Goal: Task Accomplishment & Management: Manage account settings

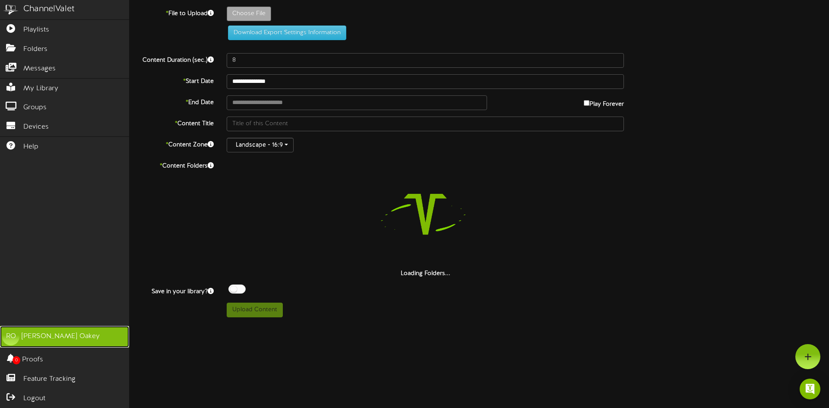
click at [35, 339] on div "Reese Oakey" at bounding box center [61, 337] width 78 height 10
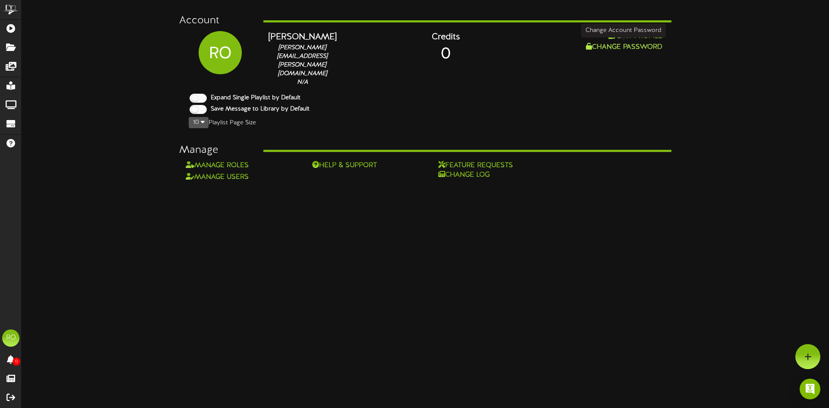
click at [606, 44] on button "Change Password" at bounding box center [624, 47] width 82 height 11
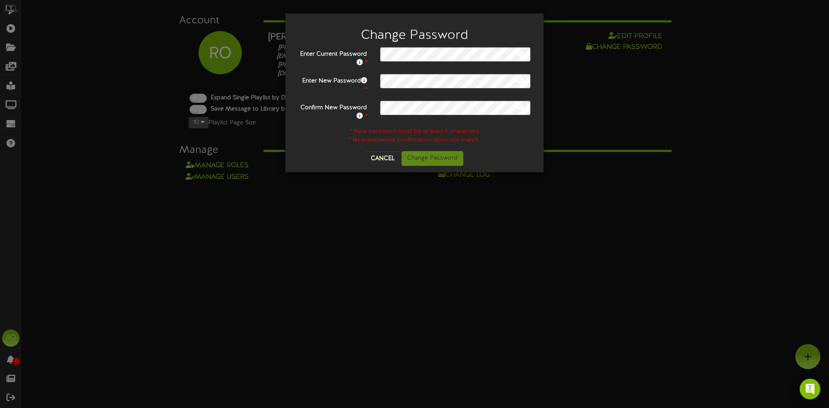
click at [519, 53] on icon at bounding box center [520, 53] width 8 height 7
click at [519, 53] on icon at bounding box center [520, 53] width 9 height 7
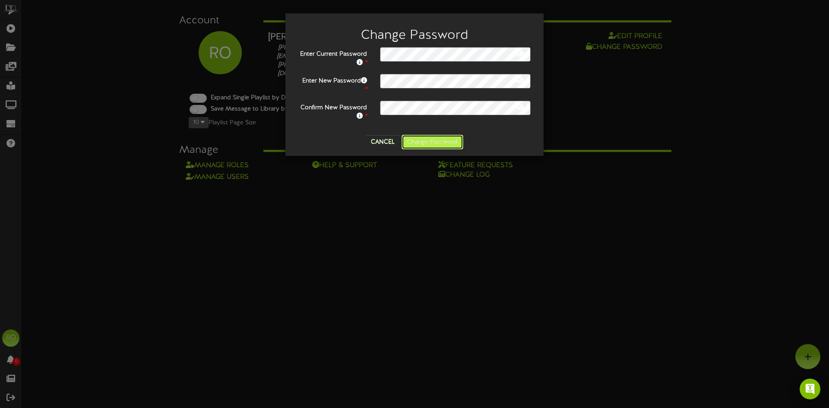
click at [435, 141] on button "Change Password" at bounding box center [433, 142] width 62 height 15
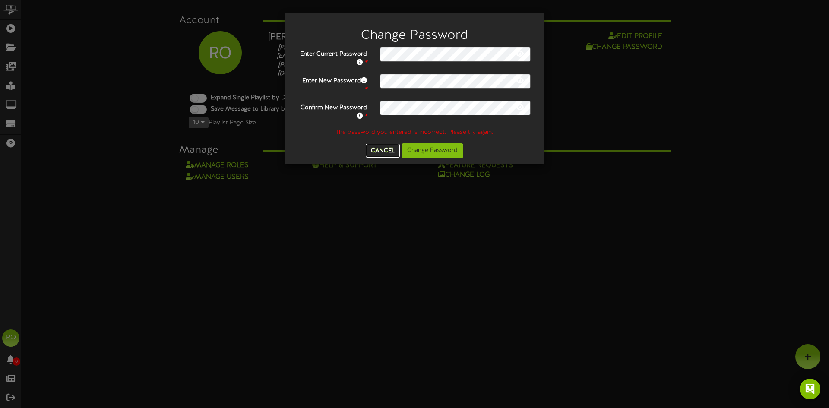
click at [384, 150] on button "Cancel" at bounding box center [383, 151] width 34 height 14
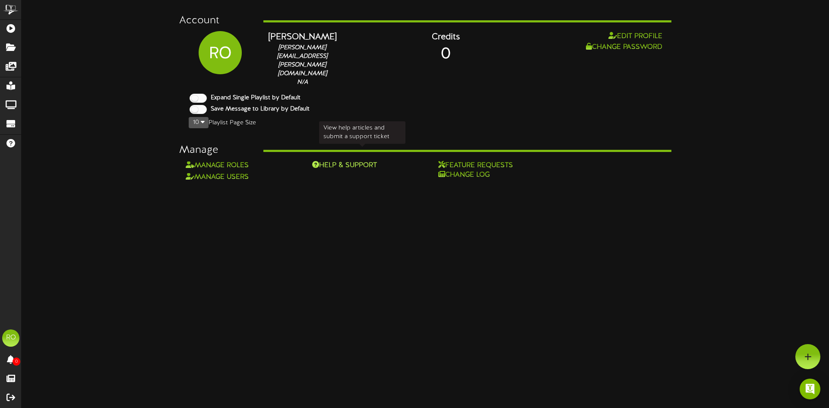
click at [357, 161] on div "Help & Support" at bounding box center [362, 166] width 101 height 10
click at [811, 394] on div "Open Intercom Messenger" at bounding box center [810, 389] width 23 height 23
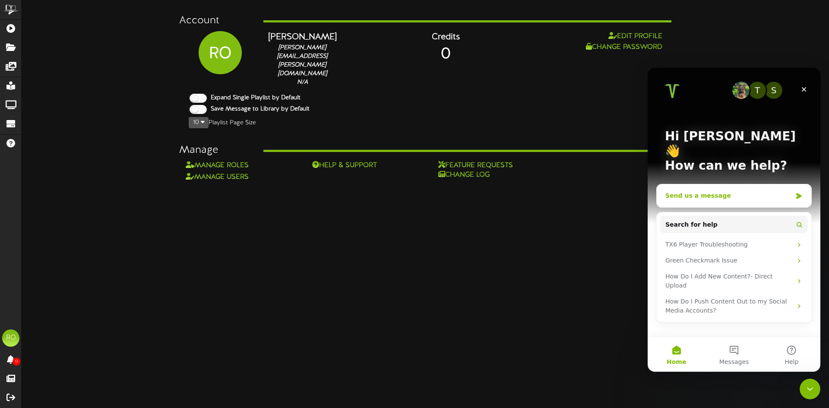
click at [731, 189] on div "Send us a message" at bounding box center [734, 195] width 155 height 23
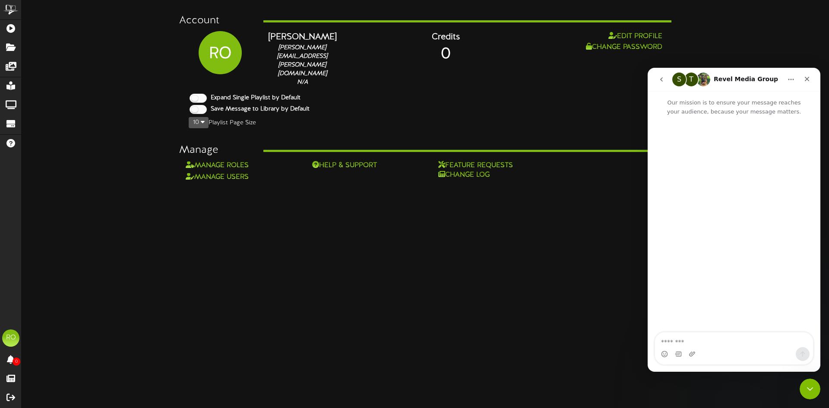
click at [722, 341] on textarea "Message…" at bounding box center [734, 340] width 158 height 15
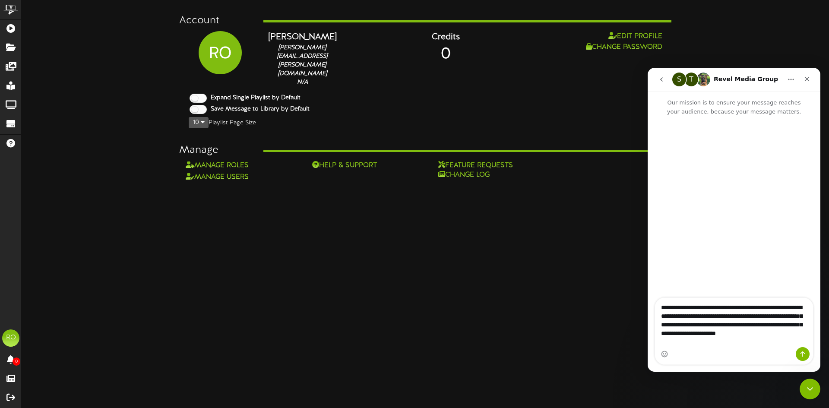
type textarea "**********"
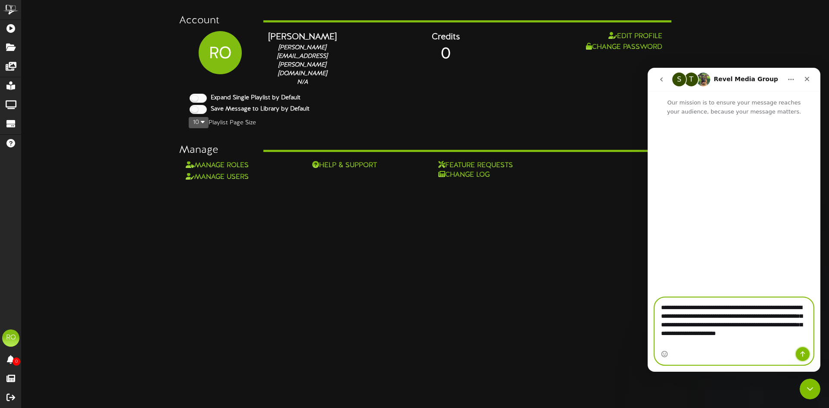
click at [804, 354] on icon "Send a message…" at bounding box center [802, 354] width 7 height 7
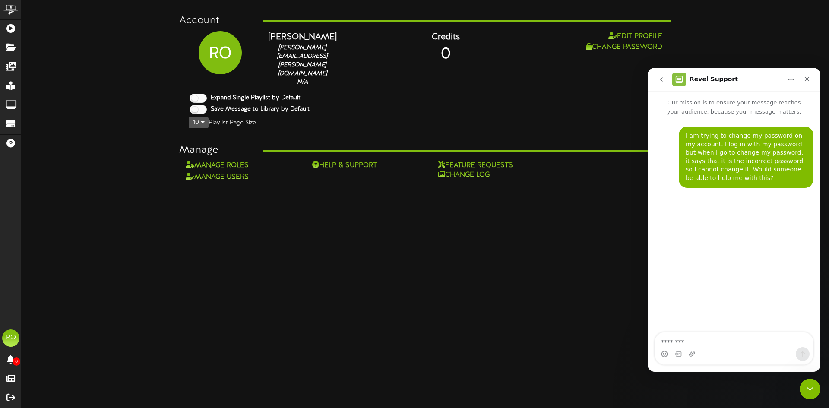
click at [616, 182] on html "ChannelValet Playlists Folders Messages My Library Groups Devices Help RO Reese…" at bounding box center [414, 91] width 829 height 182
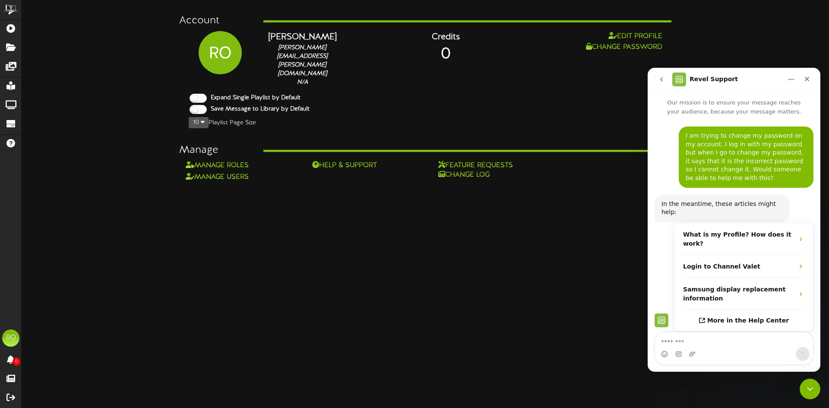
click at [779, 53] on div "Account RO Reese Oakey reese.oakey@fatcatsfun.com N/A Credits 0 Edit Profile Ch…" at bounding box center [426, 94] width 808 height 176
click at [816, 386] on div "Close Intercom Messenger" at bounding box center [809, 387] width 21 height 21
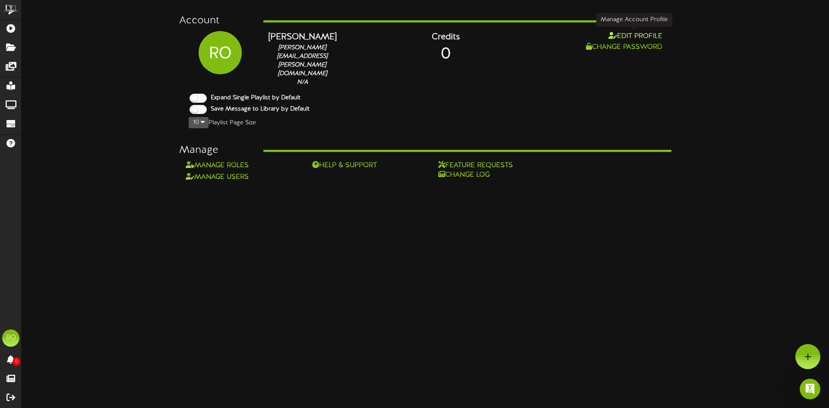
click at [637, 33] on button "Edit Profile" at bounding box center [635, 36] width 59 height 11
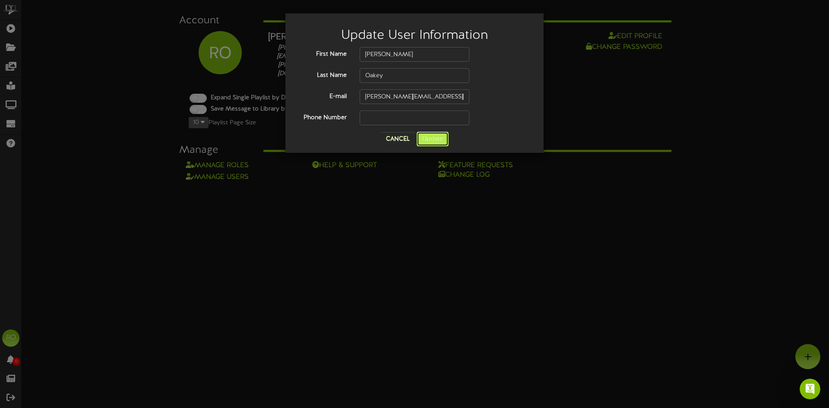
click at [422, 138] on button "Update" at bounding box center [433, 139] width 32 height 15
click at [409, 140] on button "Cancel" at bounding box center [398, 139] width 34 height 14
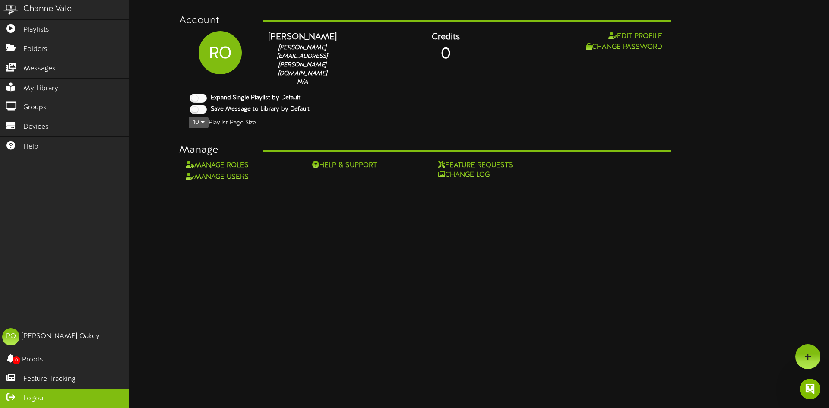
click at [15, 398] on icon at bounding box center [11, 396] width 22 height 6
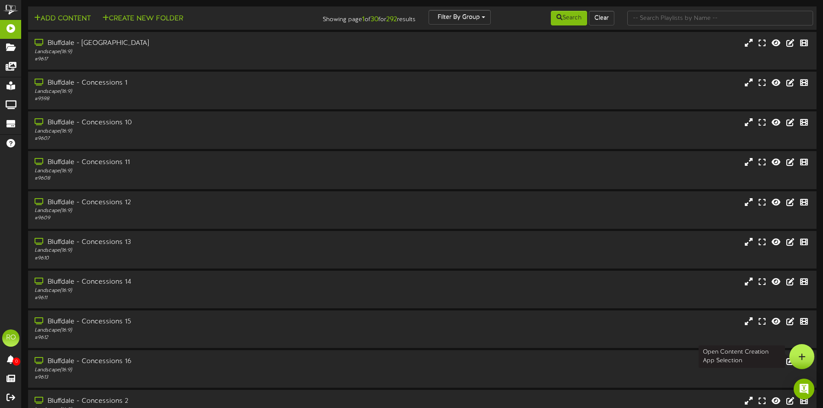
click at [806, 358] on div at bounding box center [801, 356] width 25 height 25
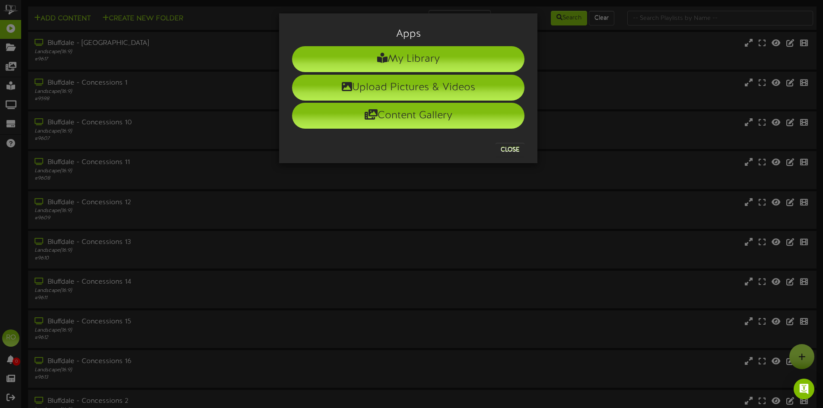
click at [806, 358] on div "Apps My Library Upload Pictures & Videos Content Gallery Close" at bounding box center [411, 204] width 823 height 408
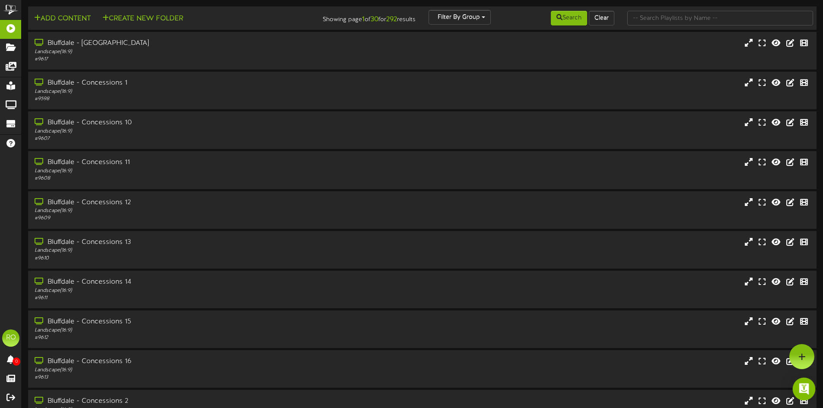
click at [800, 392] on img "Open Intercom Messenger" at bounding box center [803, 389] width 11 height 11
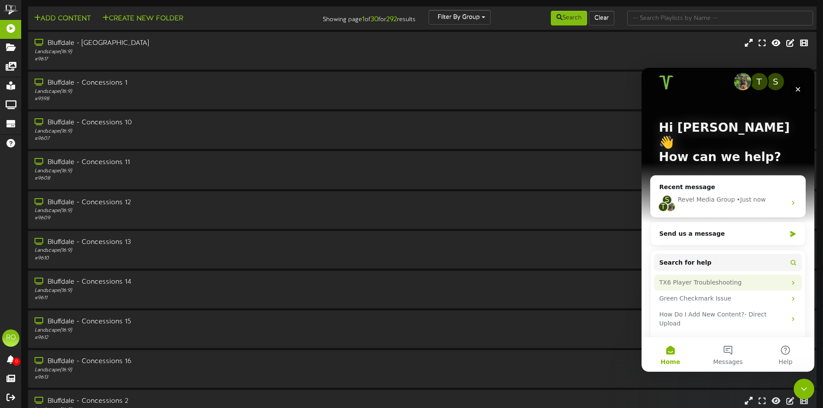
scroll to position [13, 0]
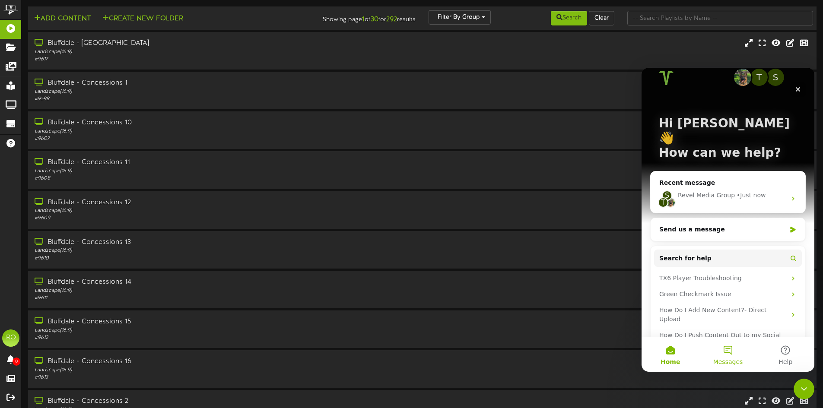
click at [736, 349] on button "Messages" at bounding box center [727, 354] width 57 height 35
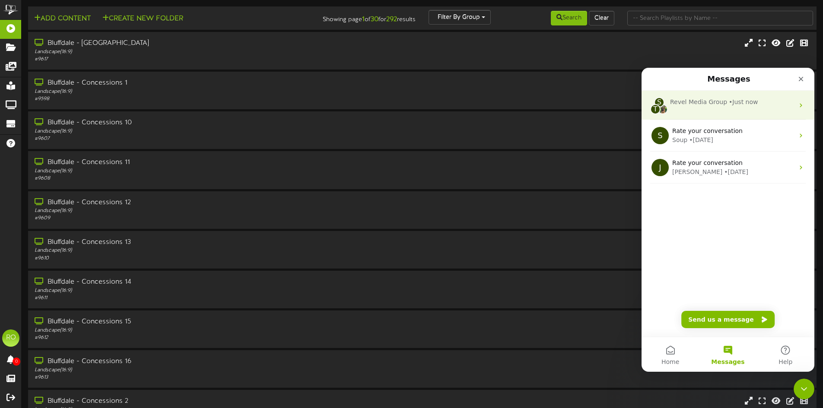
click at [731, 111] on div "S T Revel Media Group • Just now" at bounding box center [727, 105] width 173 height 29
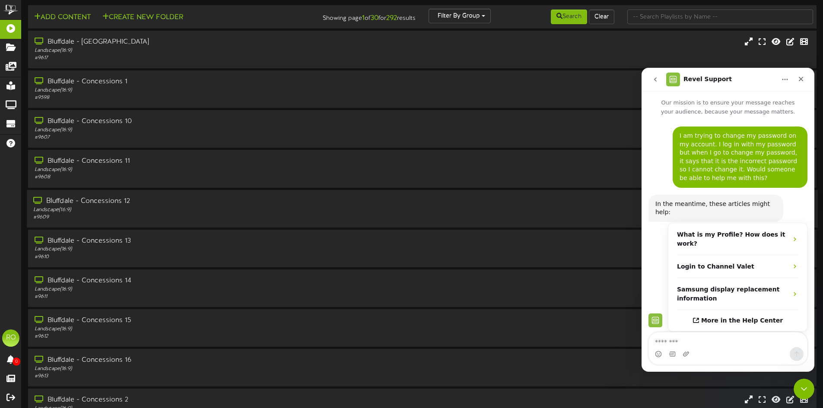
scroll to position [0, 0]
click at [796, 381] on div "Close Intercom Messenger" at bounding box center [802, 387] width 21 height 21
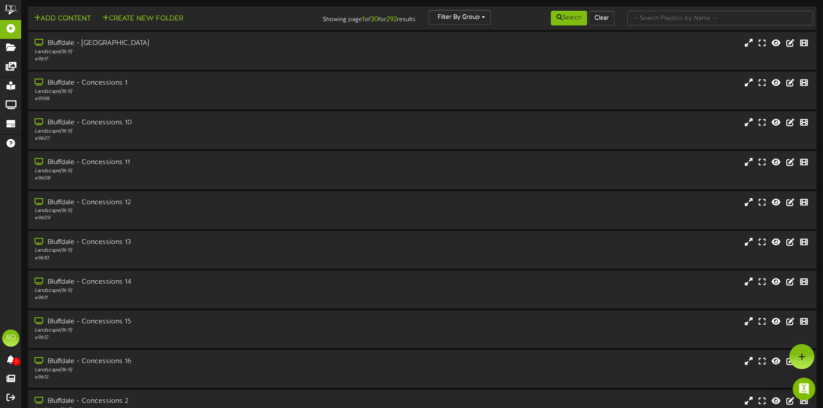
click at [797, 384] on icon "Open Intercom Messenger" at bounding box center [803, 388] width 14 height 14
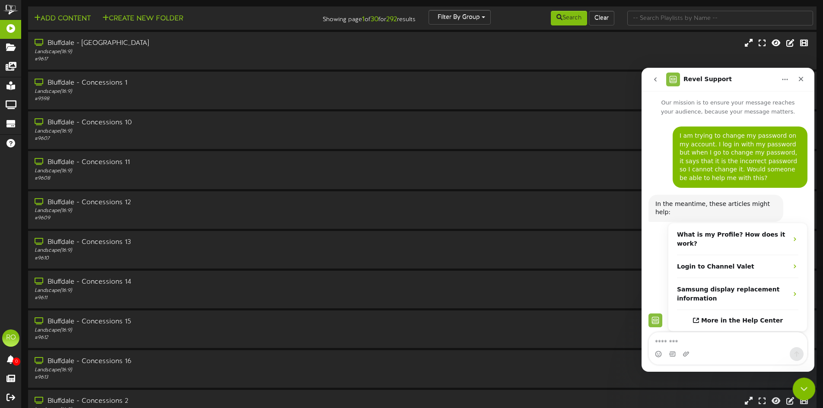
click at [798, 381] on div "Close Intercom Messenger" at bounding box center [802, 387] width 21 height 21
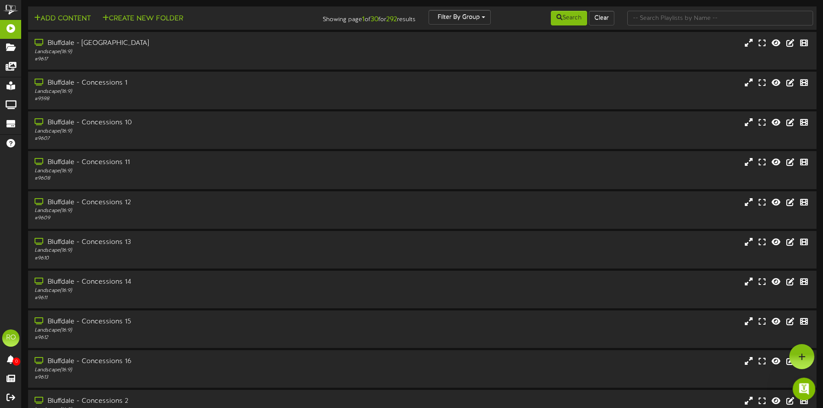
click at [807, 383] on div "Open Intercom Messenger" at bounding box center [802, 388] width 29 height 29
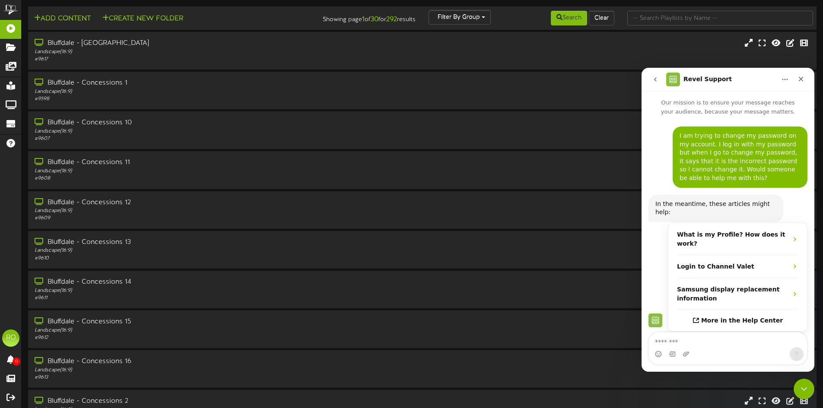
click at [650, 76] on button "go back" at bounding box center [655, 79] width 16 height 16
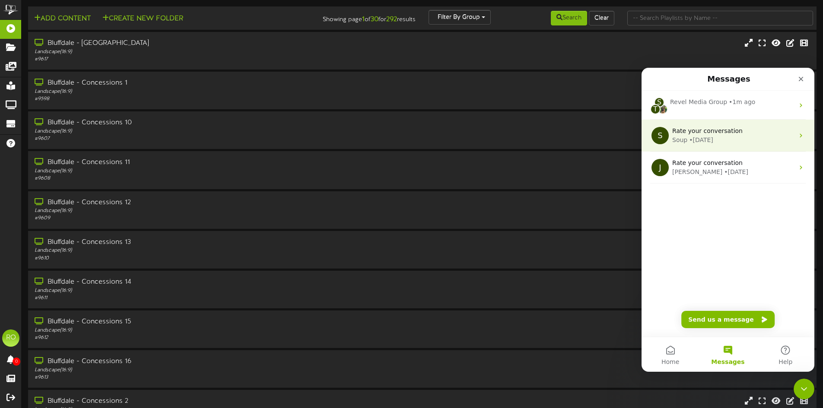
click at [699, 148] on div "S Rate your conversation Soup • 21w ago" at bounding box center [727, 136] width 173 height 32
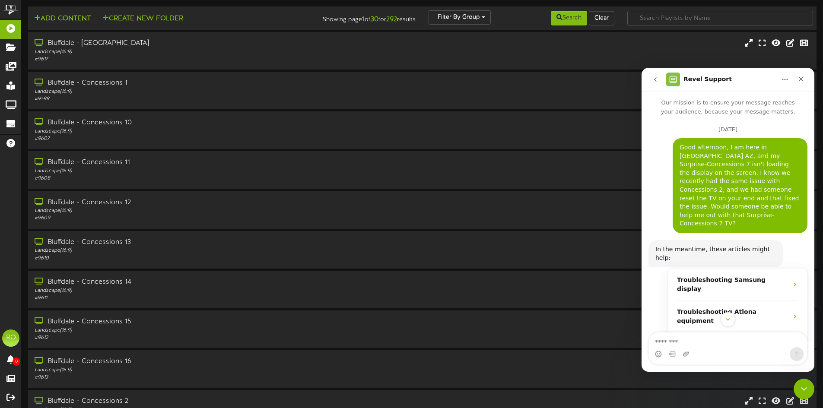
click at [756, 193] on div "Good afternoon, I am here in Surprise AZ, and my Surprise-Concessions 7 isn't l…" at bounding box center [739, 185] width 121 height 85
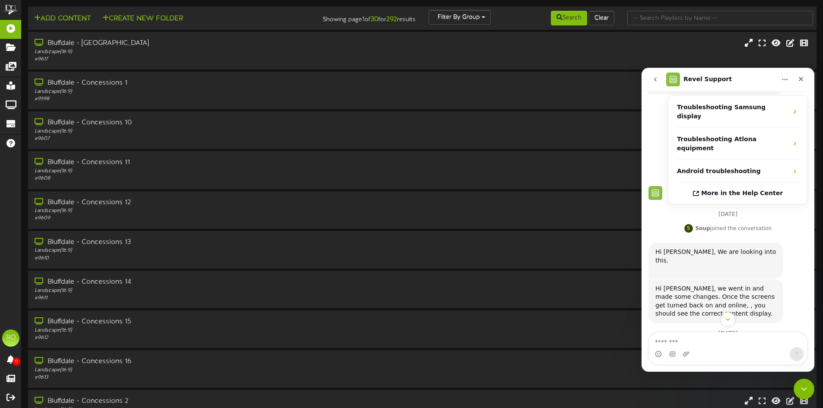
scroll to position [210, 0]
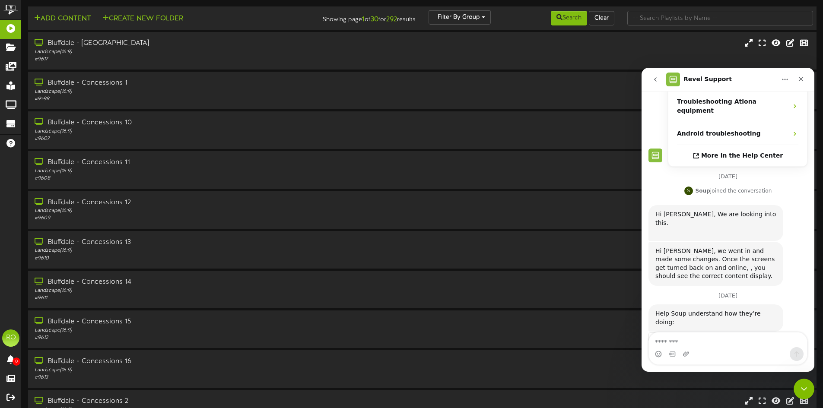
click at [658, 80] on icon "go back" at bounding box center [655, 79] width 7 height 7
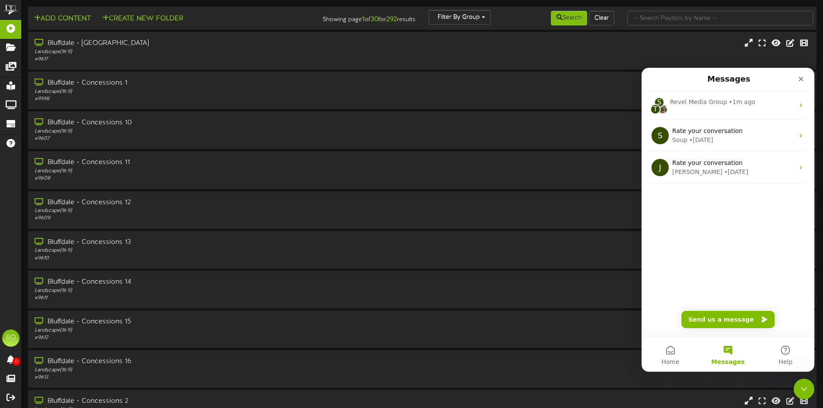
scroll to position [0, 0]
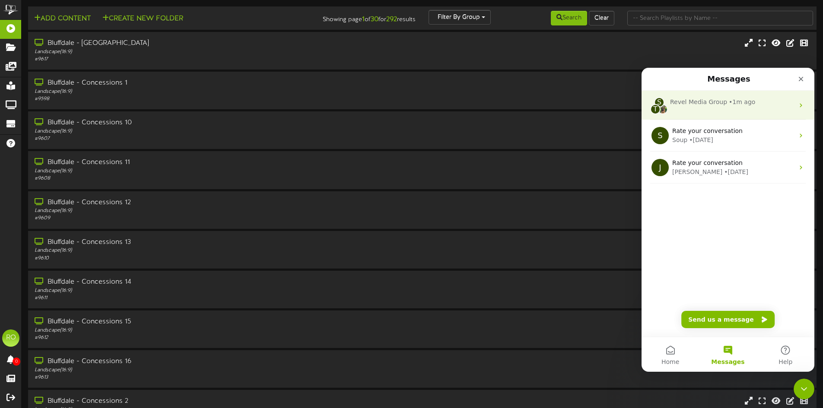
click at [687, 106] on div "Revel Media Group" at bounding box center [698, 102] width 57 height 9
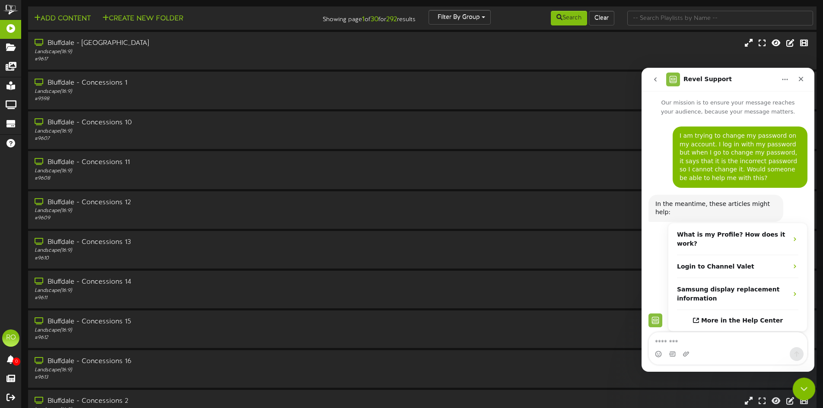
click at [793, 390] on div "Close Intercom Messenger" at bounding box center [802, 387] width 21 height 21
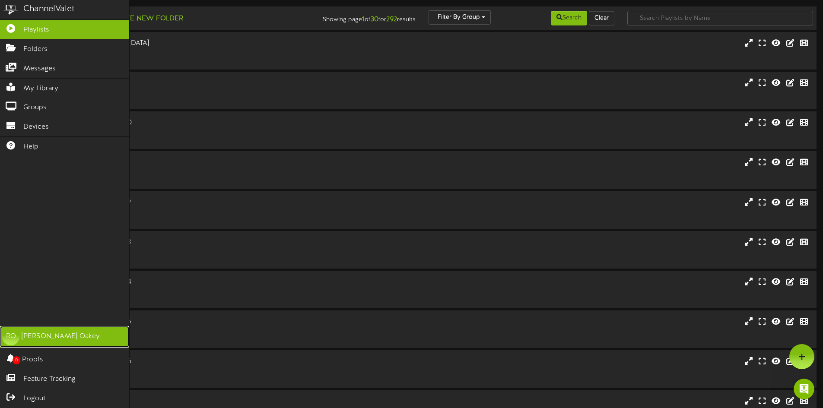
click at [59, 341] on div "Reese Oakey" at bounding box center [61, 337] width 78 height 10
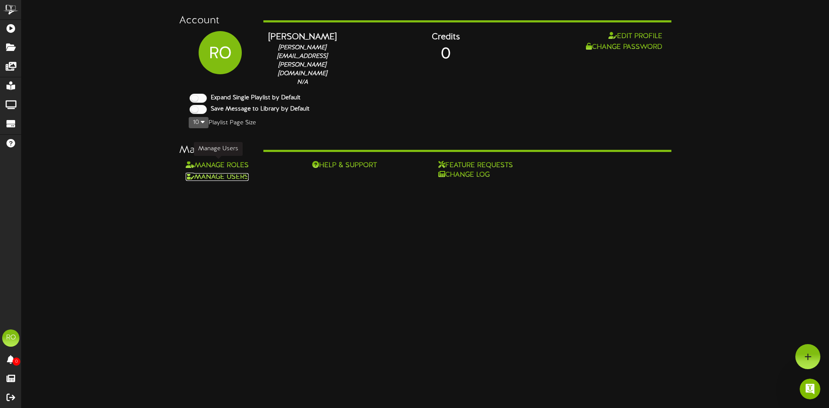
click at [220, 173] on link "Manage Users" at bounding box center [217, 177] width 63 height 8
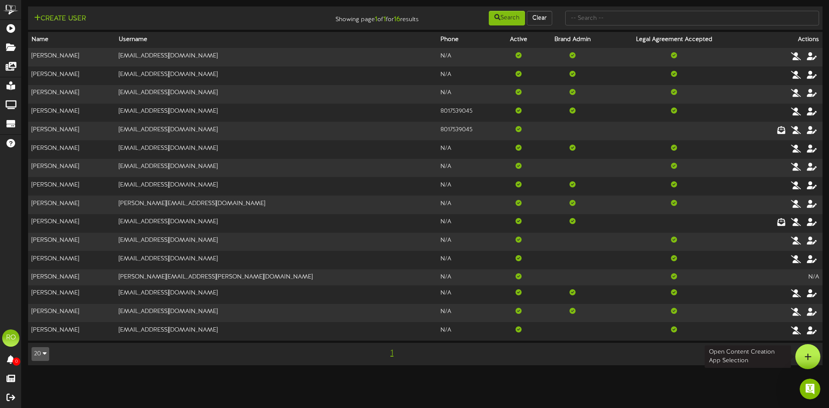
click at [803, 357] on div at bounding box center [808, 356] width 25 height 25
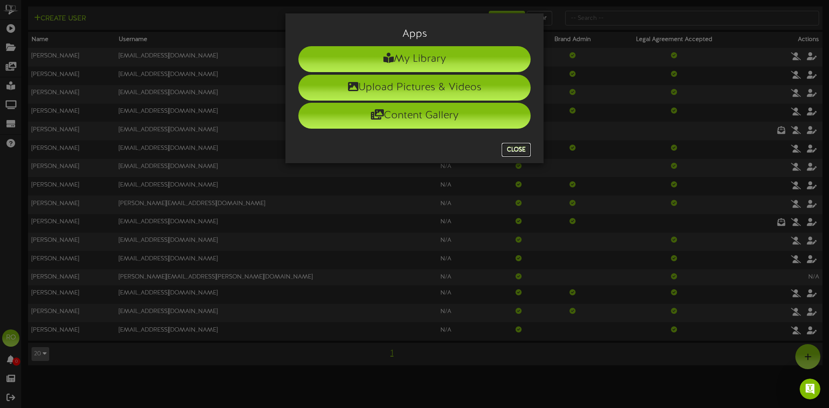
click at [513, 145] on button "Close" at bounding box center [516, 150] width 29 height 14
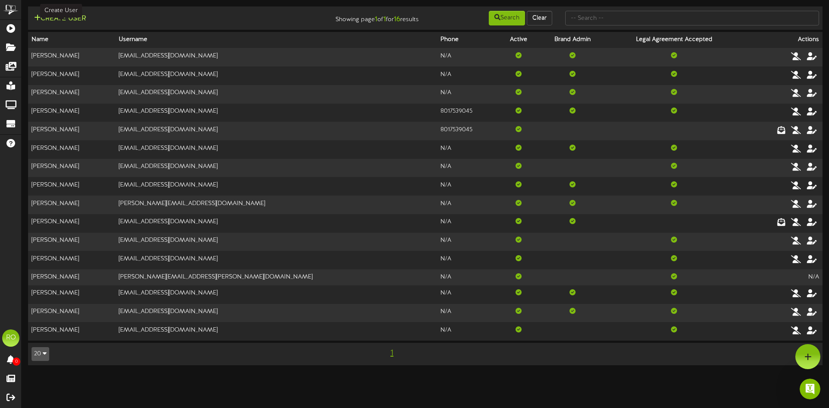
click at [82, 13] on button "Create User" at bounding box center [60, 18] width 57 height 11
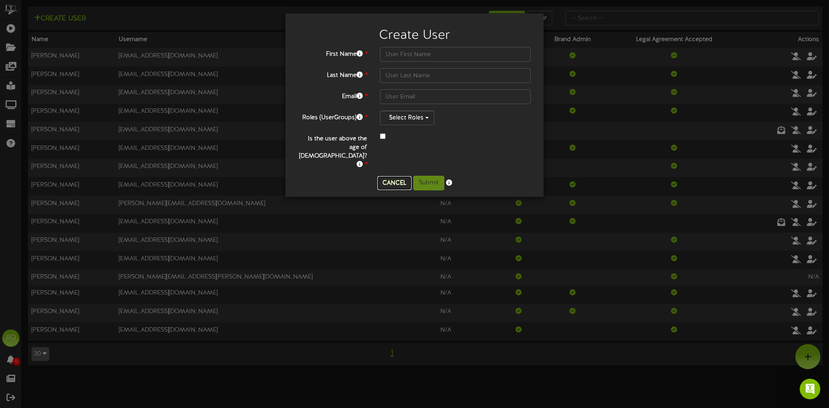
click at [399, 176] on button "Cancel" at bounding box center [394, 183] width 34 height 14
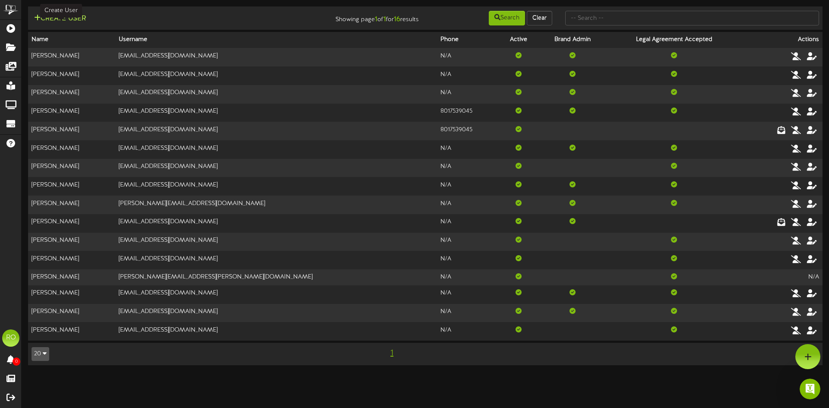
click at [67, 18] on button "Create User" at bounding box center [60, 18] width 57 height 11
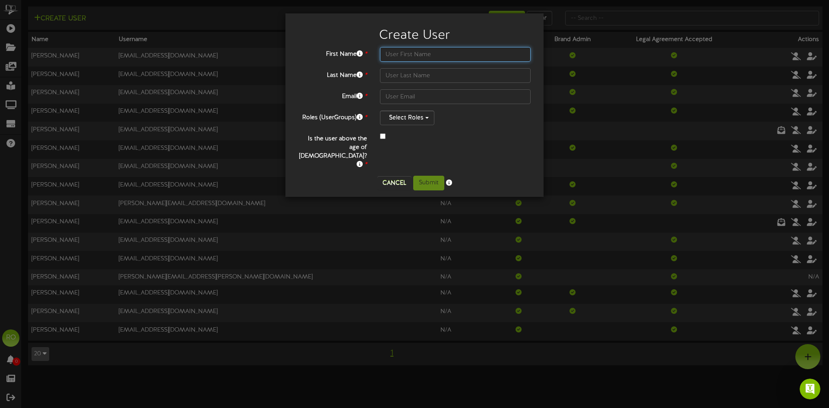
click at [419, 54] on input "text" at bounding box center [455, 54] width 151 height 15
type input "Thomas"
type input "Wilson"
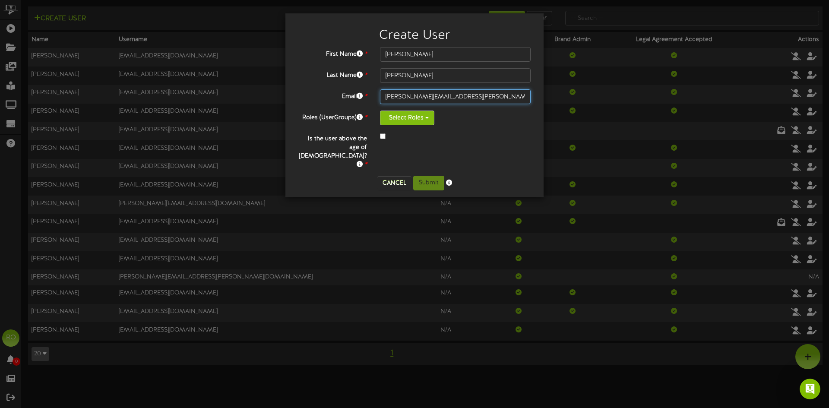
type input "thomas.wilson@fatcatsfun.com"
click at [423, 124] on button "Select Roles" at bounding box center [407, 118] width 54 height 15
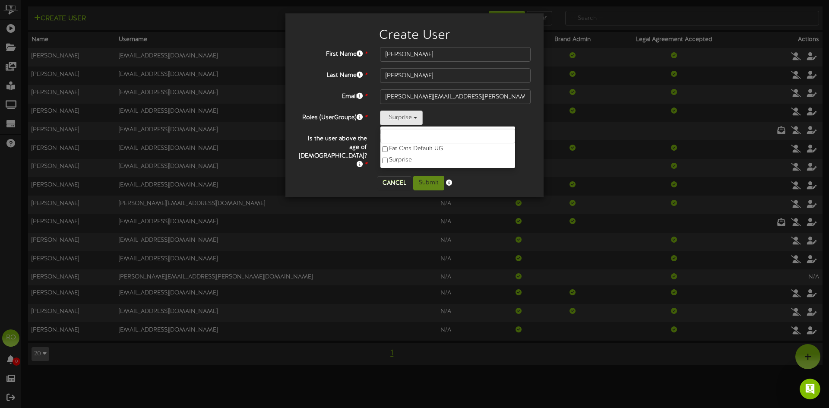
click at [359, 176] on div "Cancel Submit" at bounding box center [414, 183] width 245 height 15
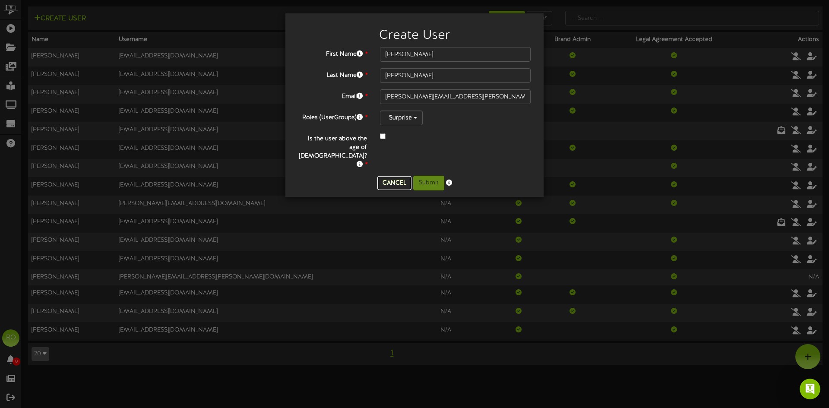
click at [391, 176] on button "Cancel" at bounding box center [394, 183] width 34 height 14
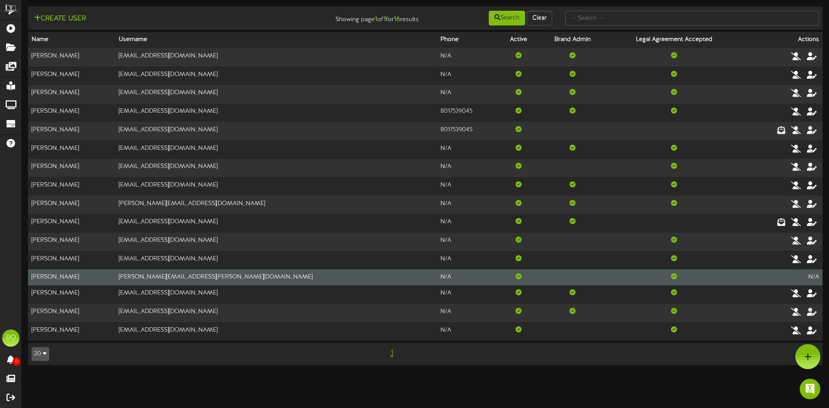
click at [115, 280] on td "Reese Oakey" at bounding box center [71, 278] width 87 height 16
click at [817, 276] on td "N/A" at bounding box center [782, 278] width 82 height 16
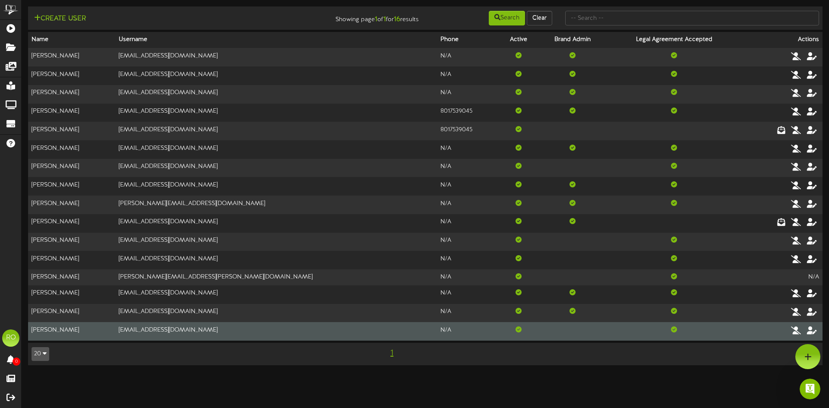
click at [74, 332] on td "Andrew Marino" at bounding box center [71, 331] width 87 height 18
click at [811, 330] on icon at bounding box center [812, 330] width 12 height 10
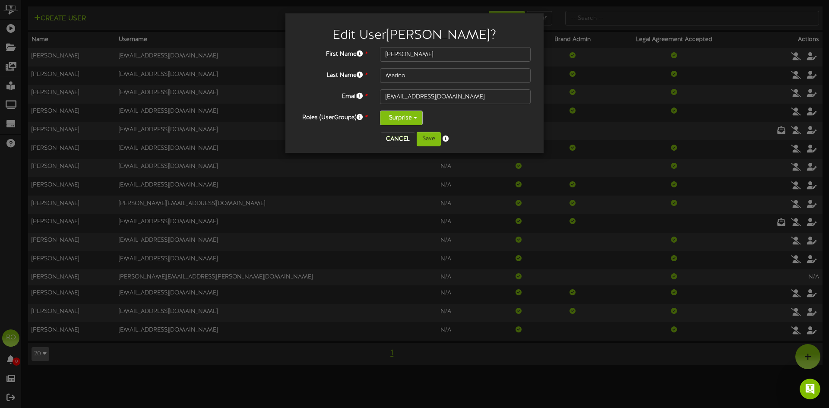
click at [415, 117] on button "Surprise" at bounding box center [401, 118] width 43 height 15
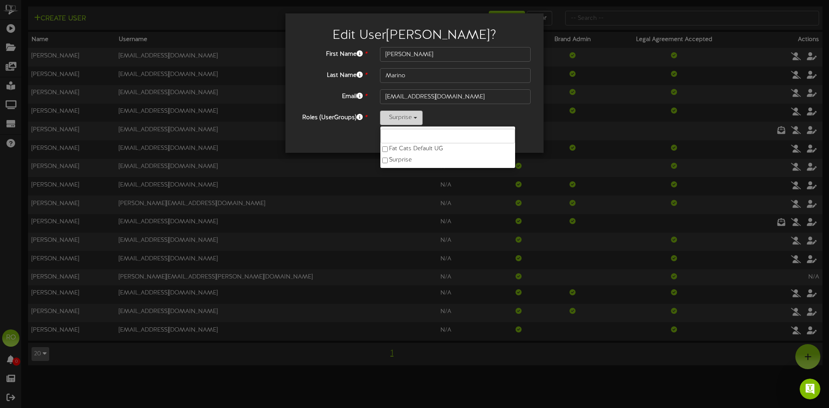
click at [415, 117] on button "Surprise" at bounding box center [401, 118] width 43 height 15
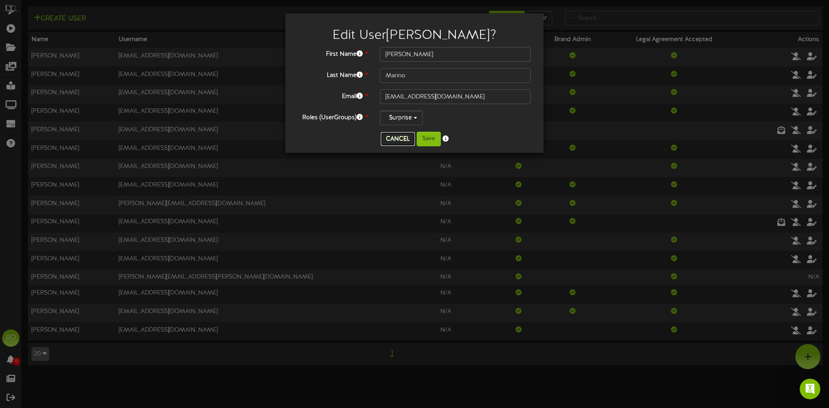
click at [387, 138] on button "Cancel" at bounding box center [398, 139] width 34 height 14
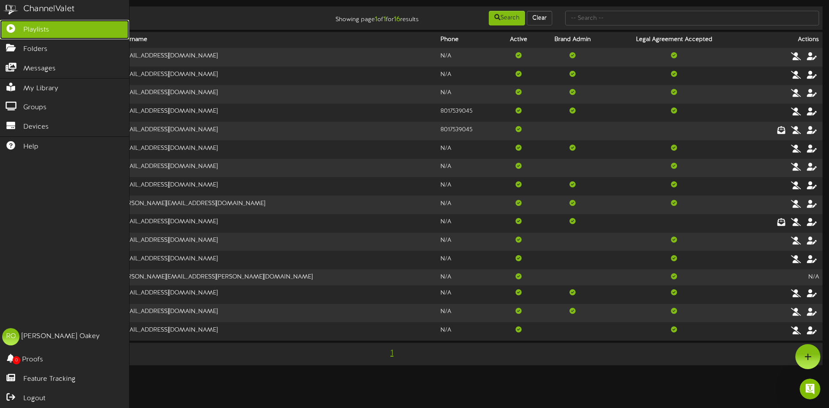
click at [42, 31] on span "Playlists" at bounding box center [36, 30] width 26 height 10
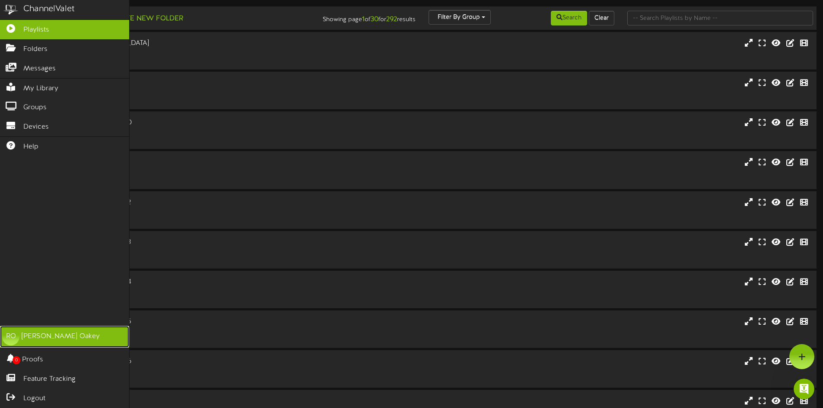
click at [70, 340] on link "RO Reese Oakey" at bounding box center [64, 337] width 129 height 22
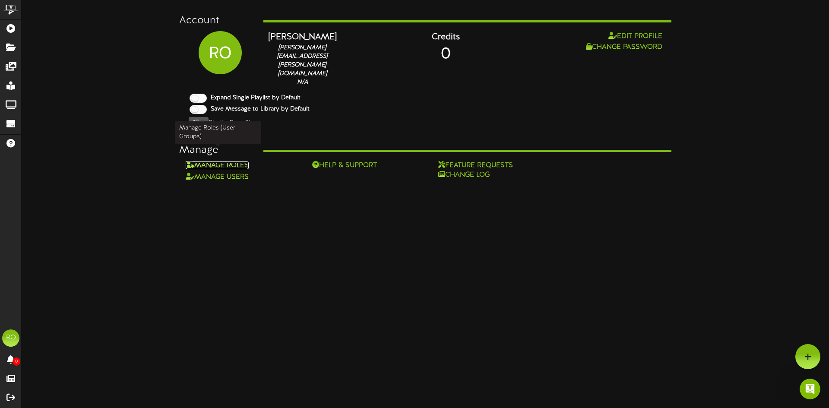
click at [232, 162] on link "Manage Roles" at bounding box center [217, 166] width 63 height 8
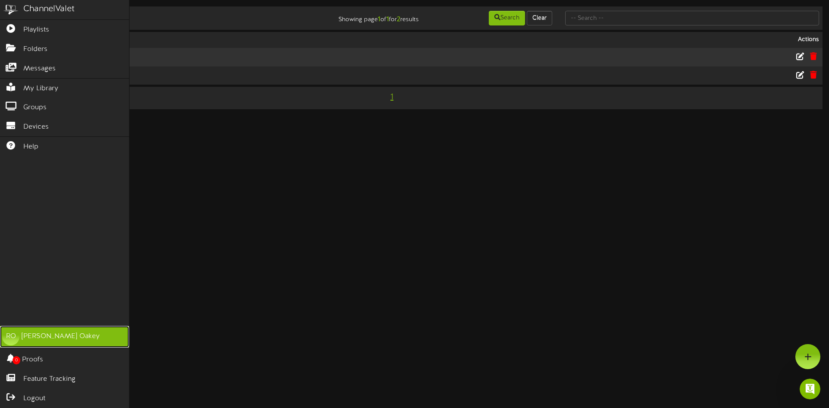
click at [47, 335] on div "Reese Oakey" at bounding box center [61, 337] width 78 height 10
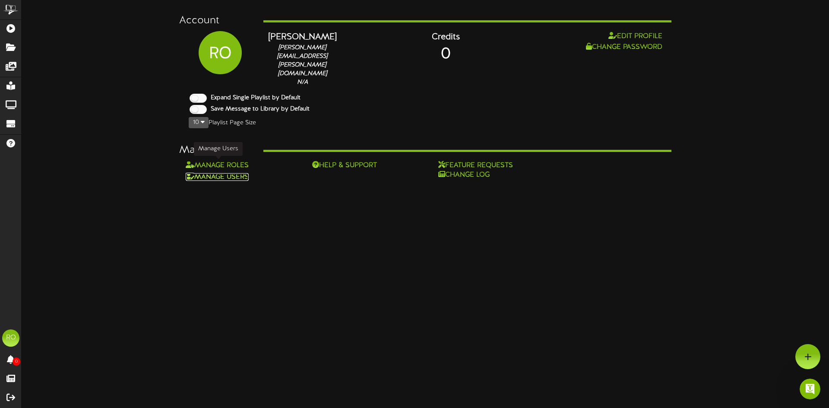
click at [225, 173] on link "Manage Users" at bounding box center [217, 177] width 63 height 8
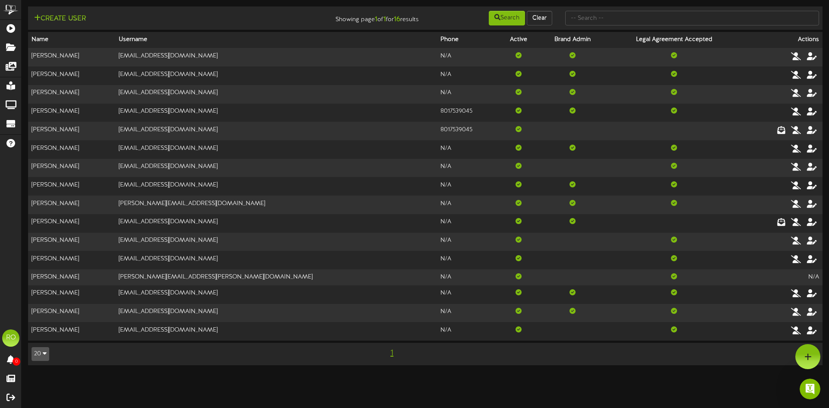
click at [44, 356] on icon "button" at bounding box center [45, 353] width 4 height 6
click at [131, 374] on html "ChannelValet Playlists Folders Messages My Library Groups Devices Help RO Reese…" at bounding box center [414, 187] width 829 height 374
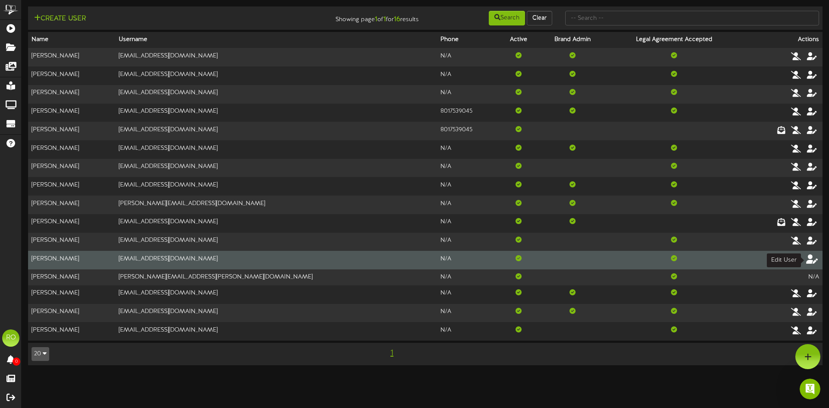
click at [809, 259] on icon at bounding box center [812, 259] width 12 height 10
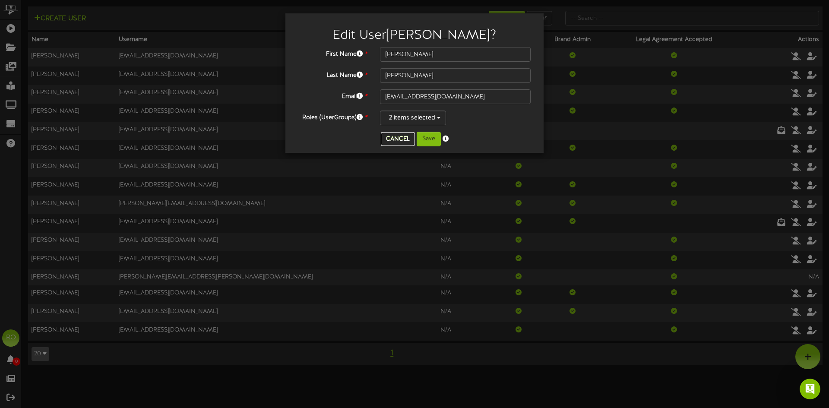
click at [399, 139] on button "Cancel" at bounding box center [398, 139] width 34 height 14
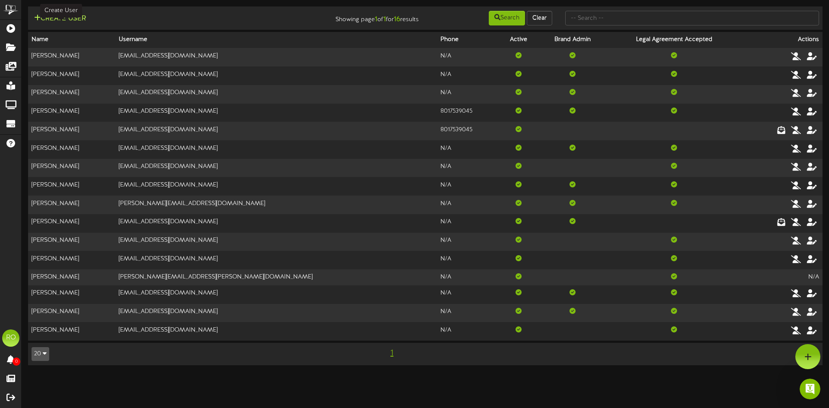
click at [57, 20] on button "Create User" at bounding box center [60, 18] width 57 height 11
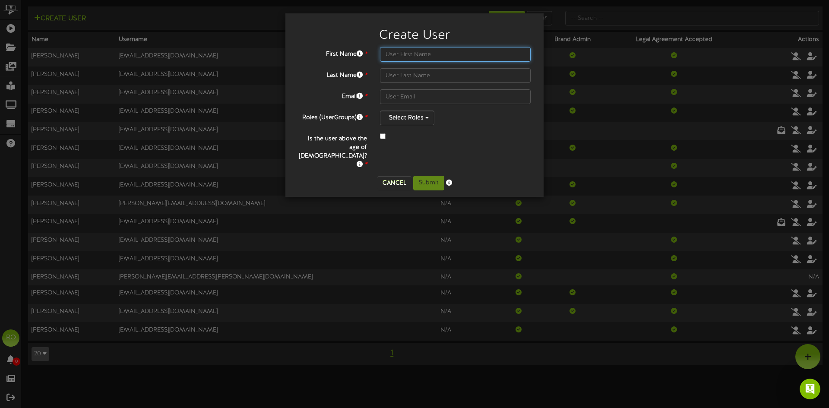
click at [409, 57] on input "text" at bounding box center [455, 54] width 151 height 15
type input "Thomas"
type input "Wilson"
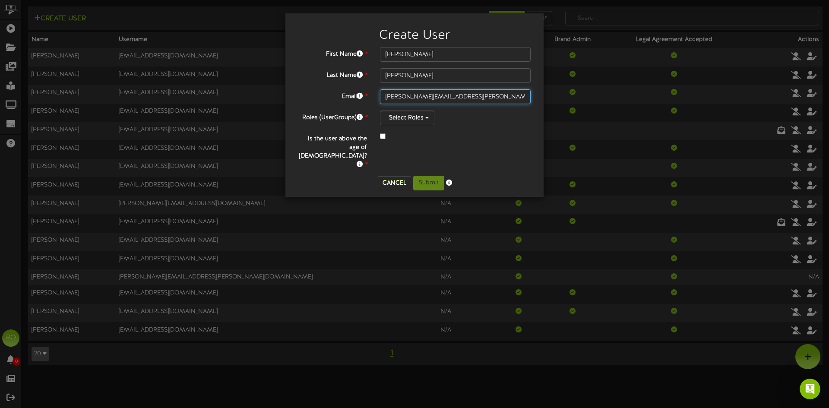
type input "thomas.wilson@fatcatsfun.com"
click at [414, 119] on button "Select Roles" at bounding box center [407, 118] width 54 height 15
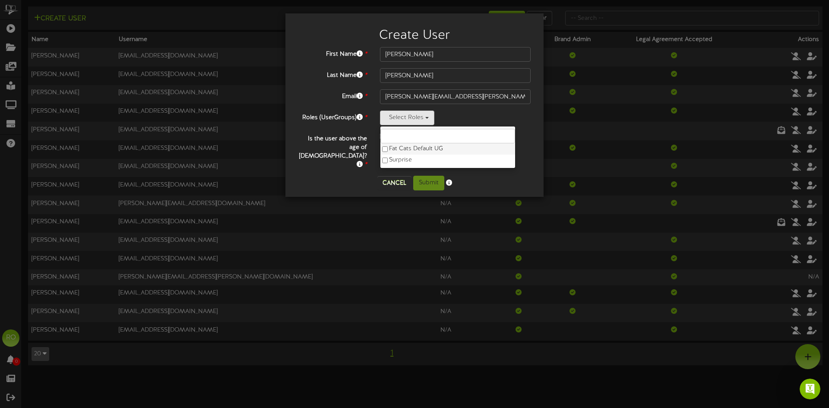
click at [390, 150] on label "Fat Cats Default UG" at bounding box center [448, 148] width 135 height 11
click at [354, 176] on div "Cancel Submit" at bounding box center [414, 183] width 245 height 15
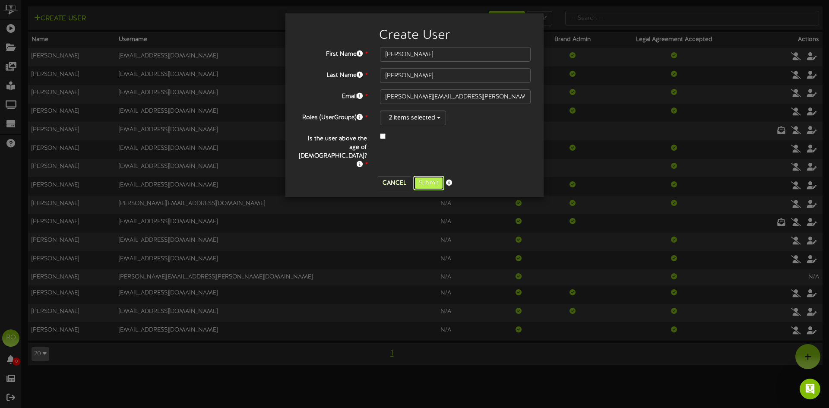
click at [429, 176] on button "Submit" at bounding box center [428, 183] width 31 height 15
